Goal: Information Seeking & Learning: Learn about a topic

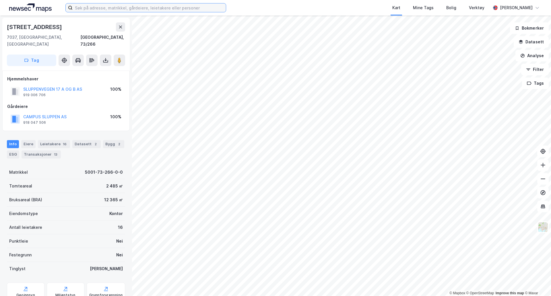
click at [151, 10] on input at bounding box center [149, 7] width 153 height 9
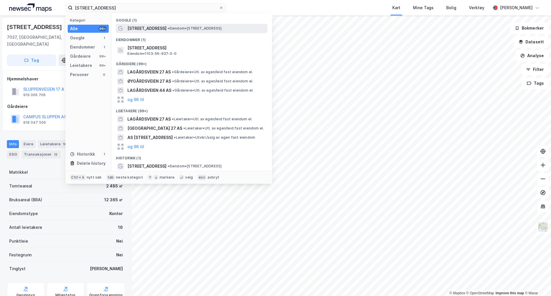
click at [173, 28] on span "• Eiendom • [STREET_ADDRESS]" at bounding box center [195, 28] width 54 height 5
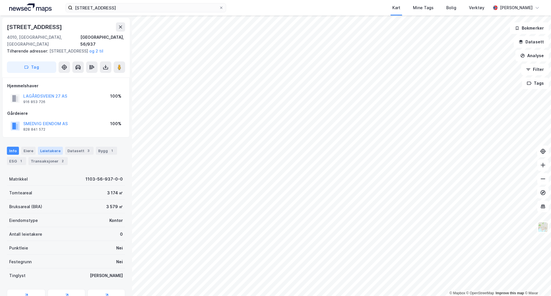
click at [53, 153] on div "Leietakere" at bounding box center [50, 151] width 25 height 8
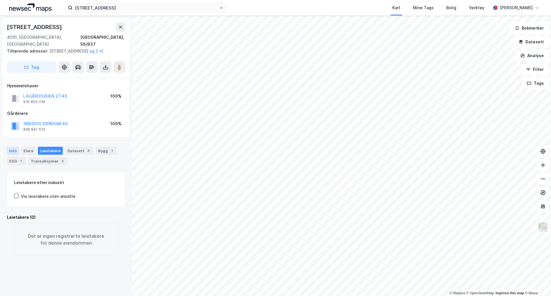
click at [15, 150] on div "Info" at bounding box center [13, 151] width 12 height 8
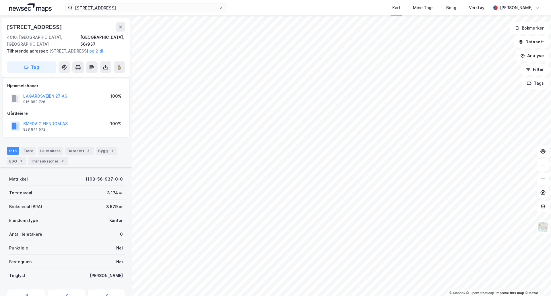
scroll to position [88, 0]
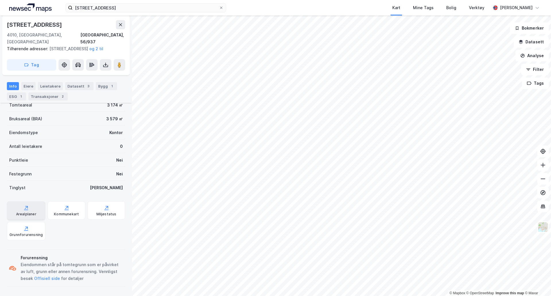
click at [27, 209] on icon at bounding box center [26, 208] width 6 height 6
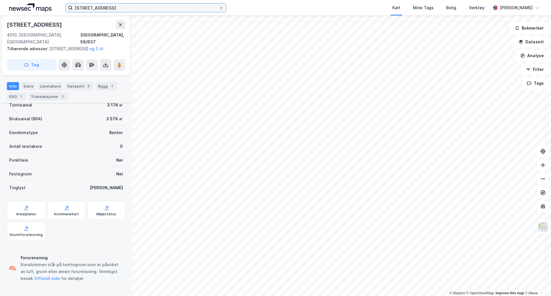
click at [131, 9] on input "[STREET_ADDRESS]" at bounding box center [146, 7] width 146 height 9
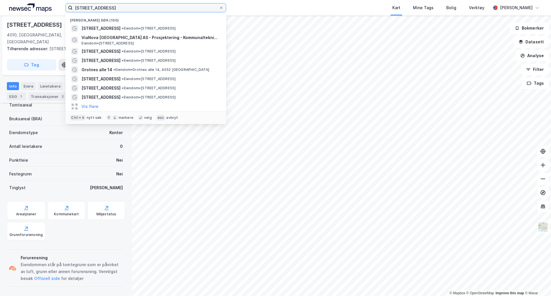
click at [131, 9] on input "[STREET_ADDRESS]" at bounding box center [146, 7] width 146 height 9
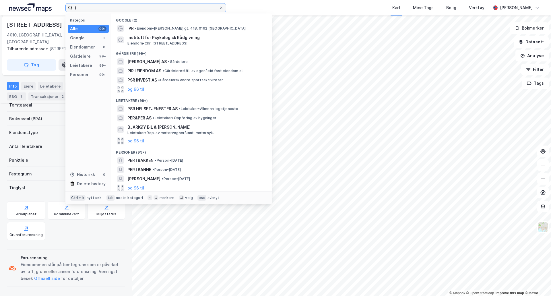
type input "i"
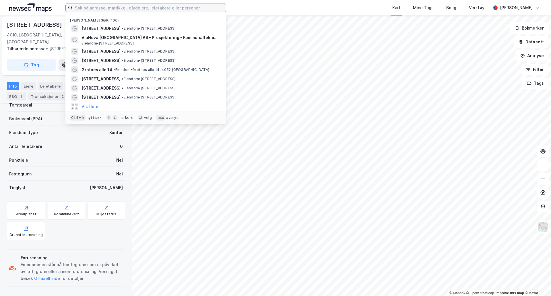
paste input "[STREET_ADDRESS][PERSON_NAME]"
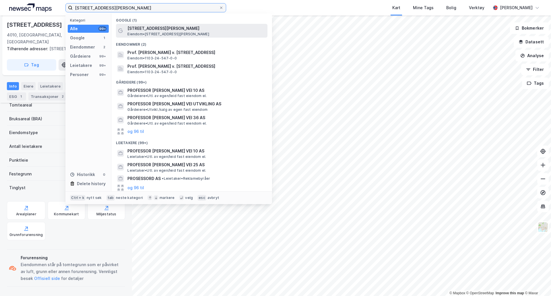
type input "[STREET_ADDRESS][PERSON_NAME]"
click at [130, 32] on span "Eiendom • [STREET_ADDRESS][PERSON_NAME]" at bounding box center [169, 34] width 82 height 5
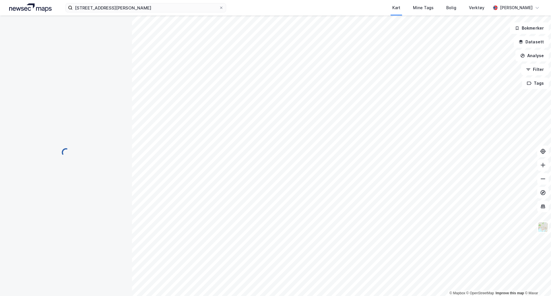
scroll to position [24, 0]
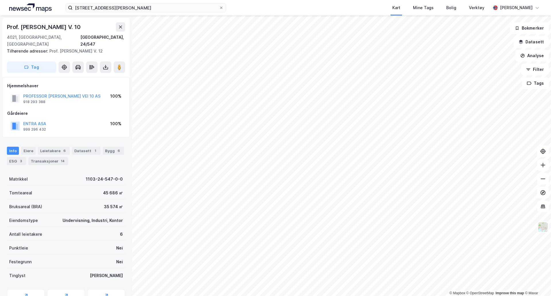
scroll to position [2, 0]
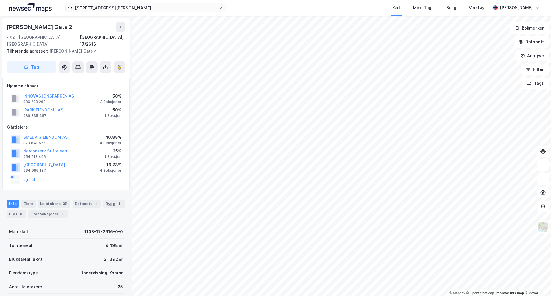
scroll to position [2, 0]
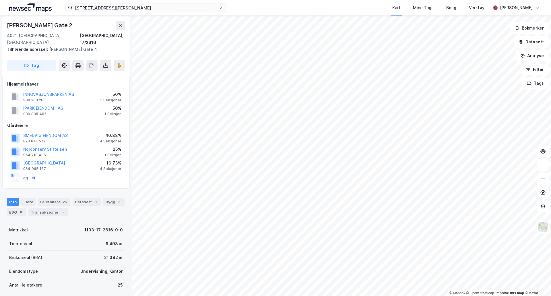
click at [0, 0] on button "og 1 til" at bounding box center [0, 0] width 0 height 0
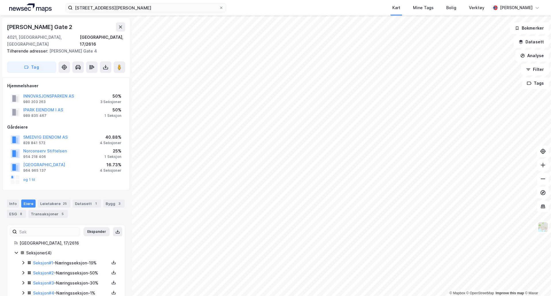
click at [355, 295] on html "Professor [PERSON_NAME] vei 10 Kart Mine Tags Bolig Verktøy [PERSON_NAME] © Map…" at bounding box center [275, 148] width 551 height 296
